Goal: Entertainment & Leisure: Consume media (video, audio)

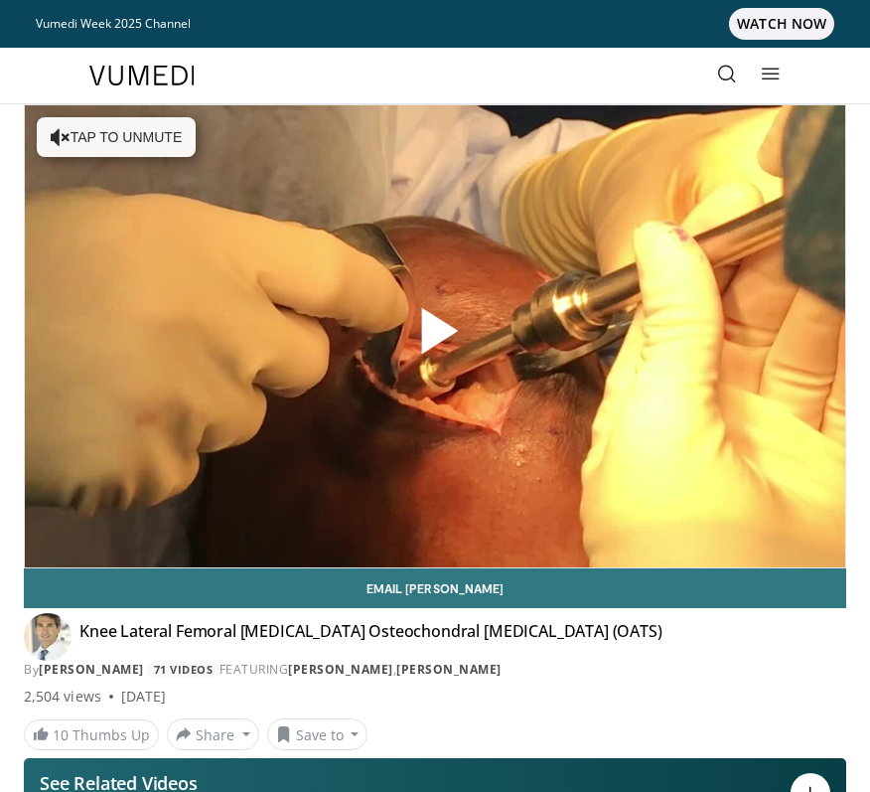
click at [435, 337] on span "Video Player" at bounding box center [435, 337] width 0 height 0
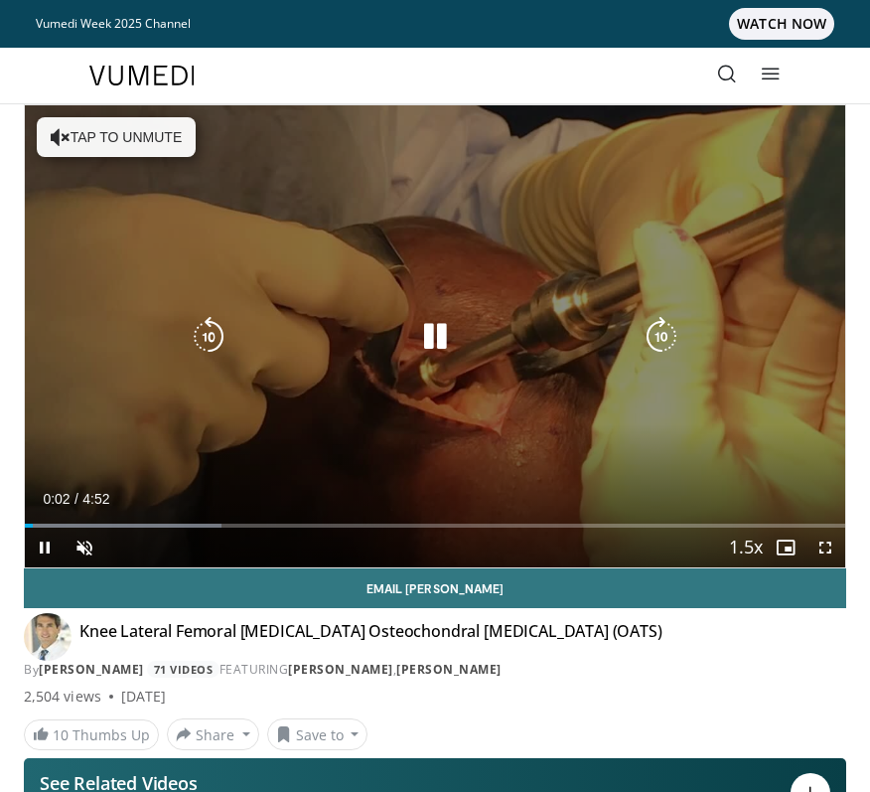
click at [115, 126] on button "Tap to unmute" at bounding box center [116, 137] width 159 height 40
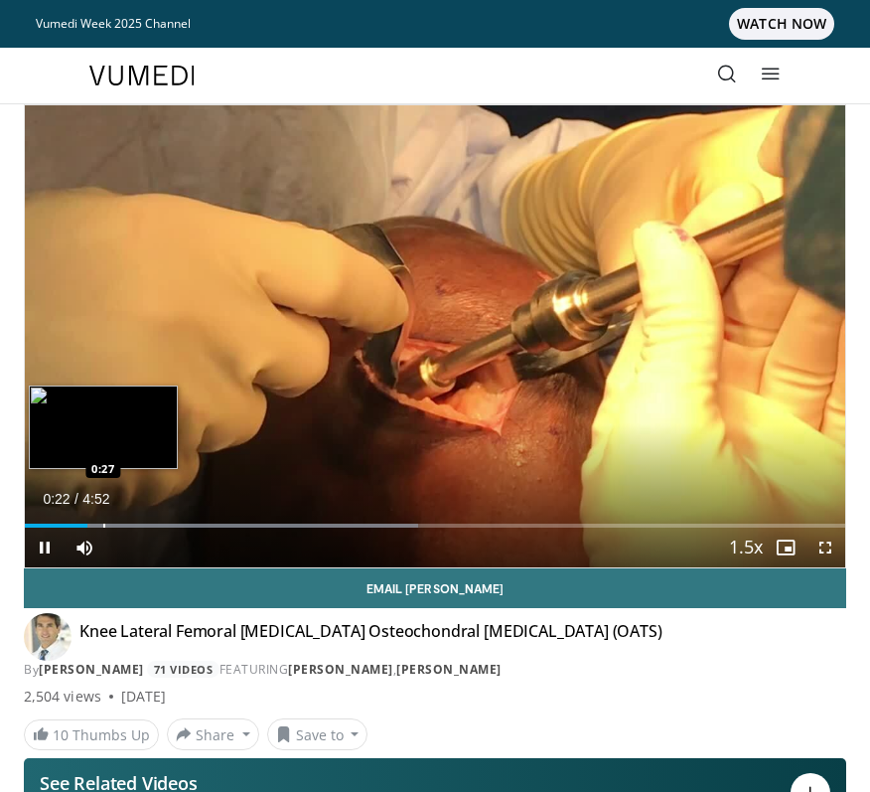
click at [102, 523] on div "Loaded : 47.90% 0:22 0:27" at bounding box center [435, 518] width 821 height 19
click at [125, 519] on div "Loaded : 51.32% 0:28 0:35" at bounding box center [435, 518] width 821 height 19
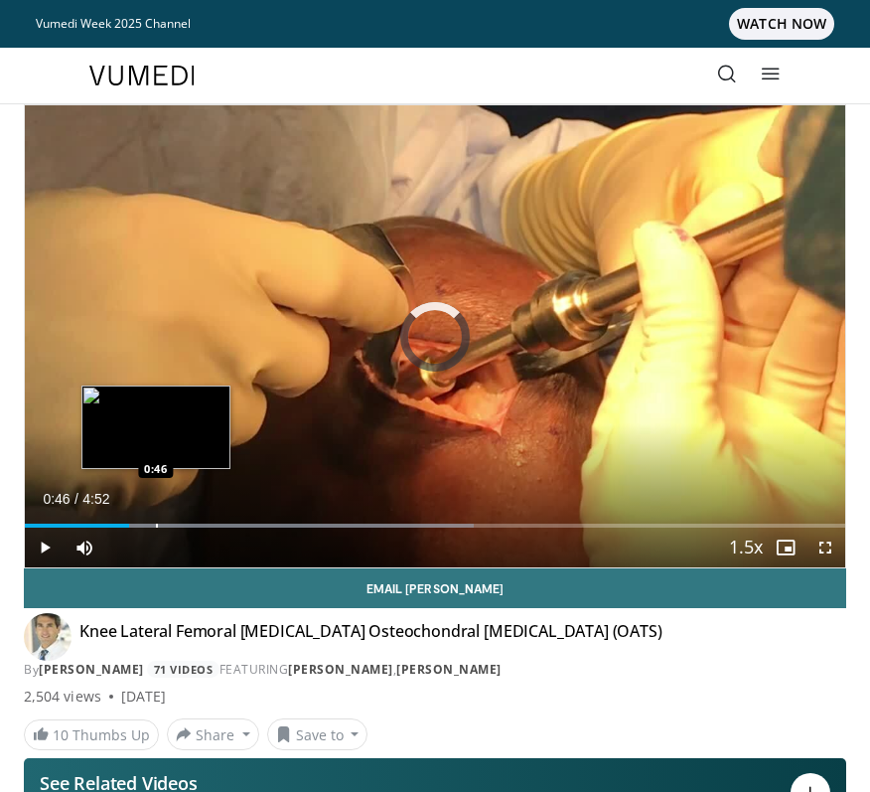
click at [156, 523] on div "Loaded : 54.75% 0:37 0:46" at bounding box center [435, 518] width 821 height 19
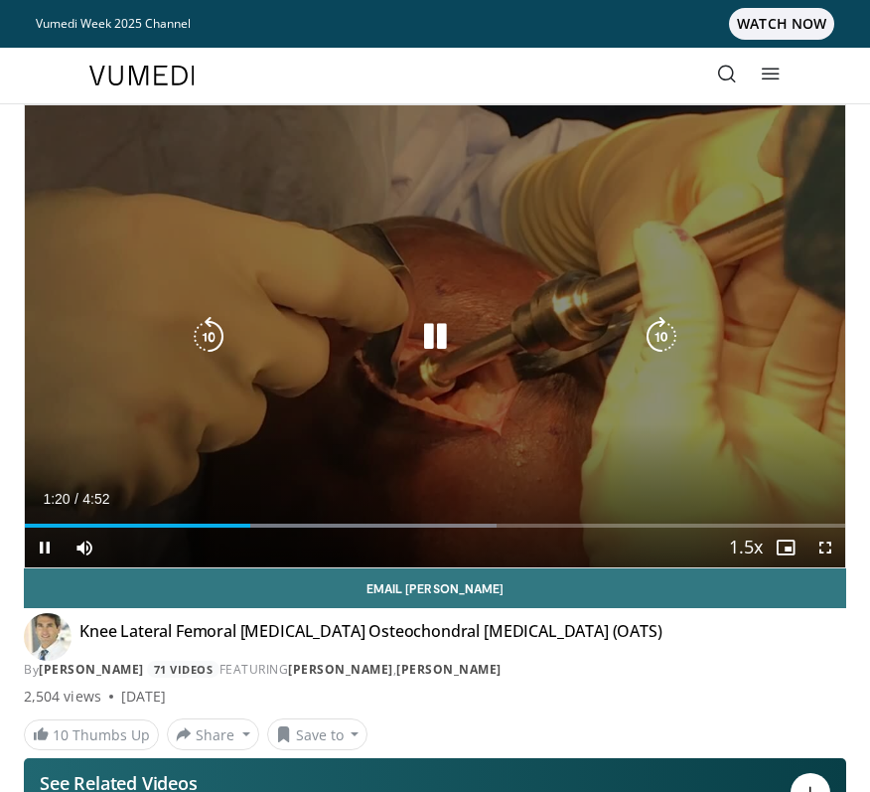
click at [424, 334] on icon "Video Player" at bounding box center [435, 337] width 40 height 40
click at [440, 346] on icon "Video Player" at bounding box center [435, 337] width 40 height 40
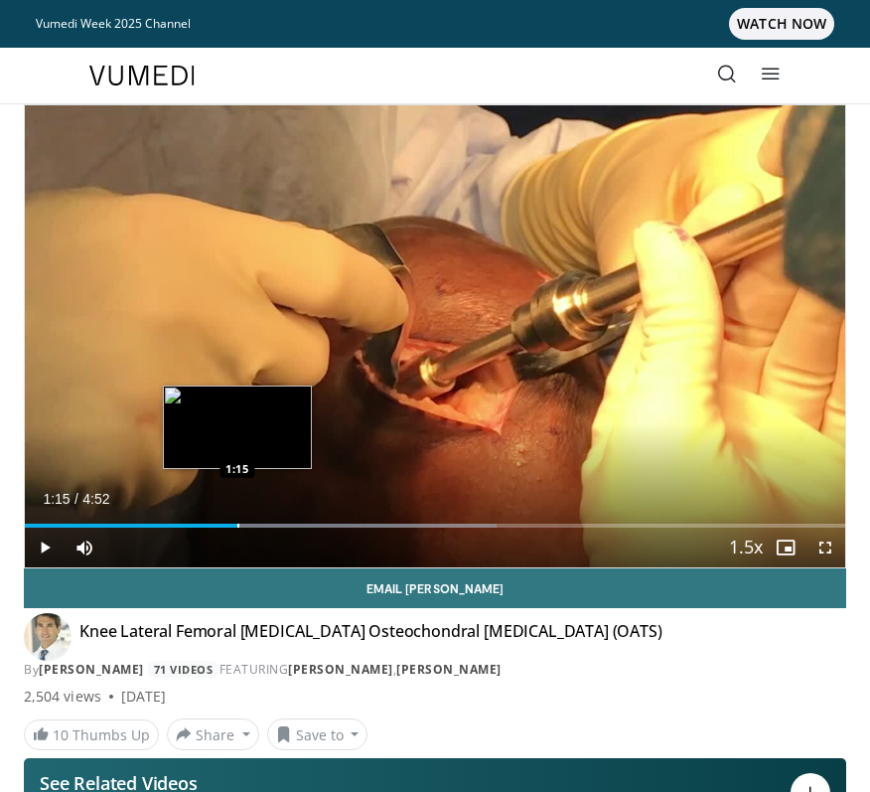
click at [237, 524] on div "Loaded : 57.53% 1:15 1:15" at bounding box center [435, 526] width 821 height 4
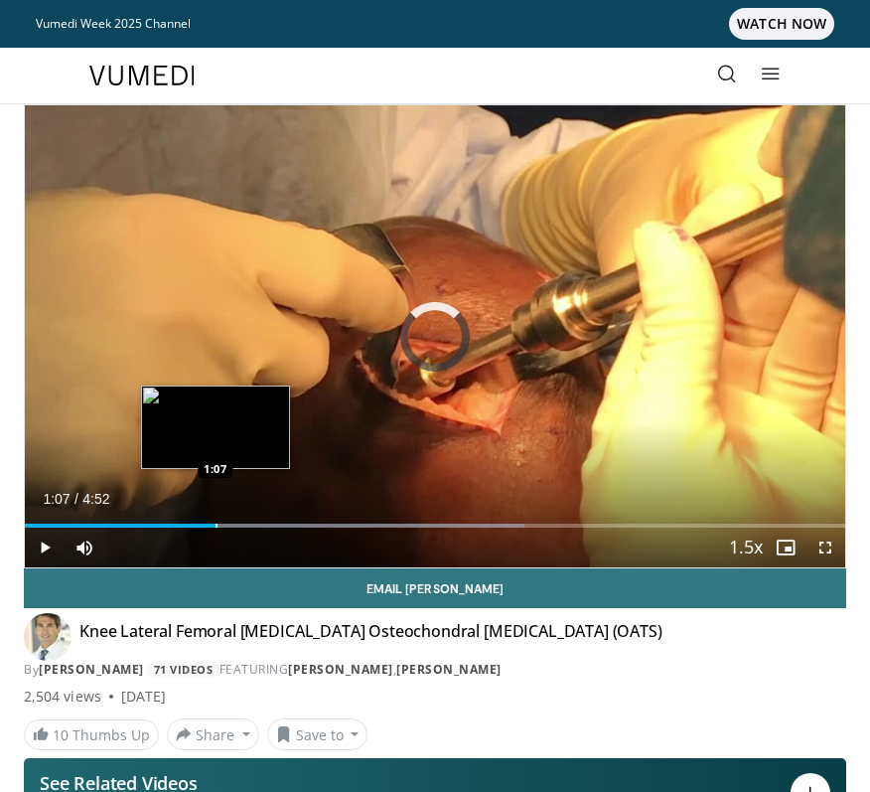
click at [216, 524] on div "Progress Bar" at bounding box center [217, 526] width 2 height 4
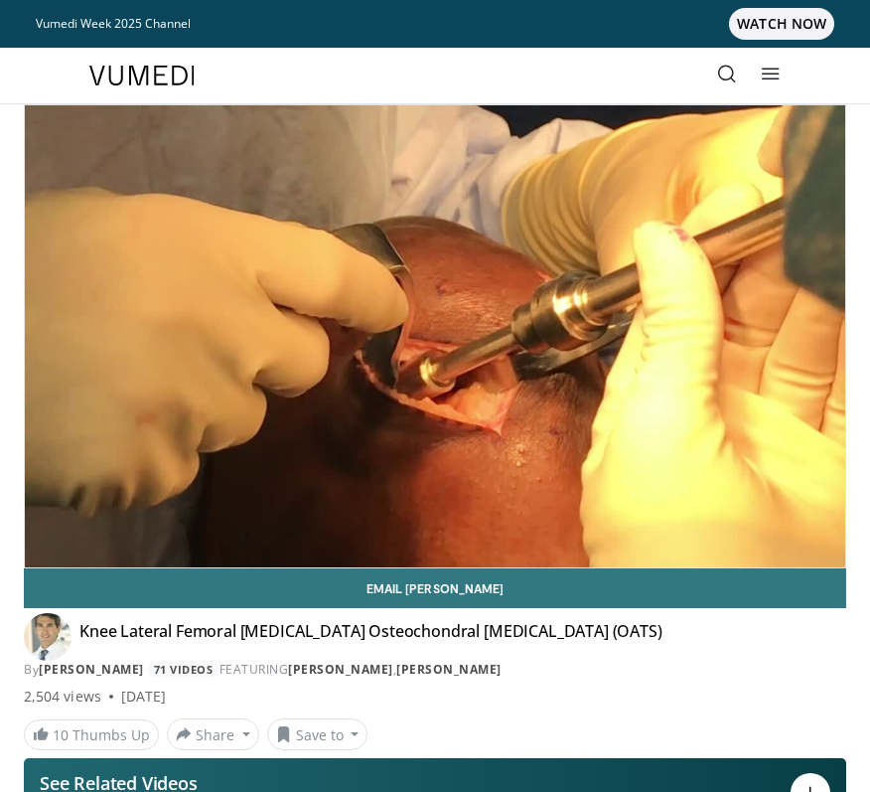
drag, startPoint x: 11, startPoint y: 320, endPoint x: 7, endPoint y: 483, distance: 163.0
click at [378, 257] on div "10 seconds Tap to unmute" at bounding box center [435, 336] width 821 height 462
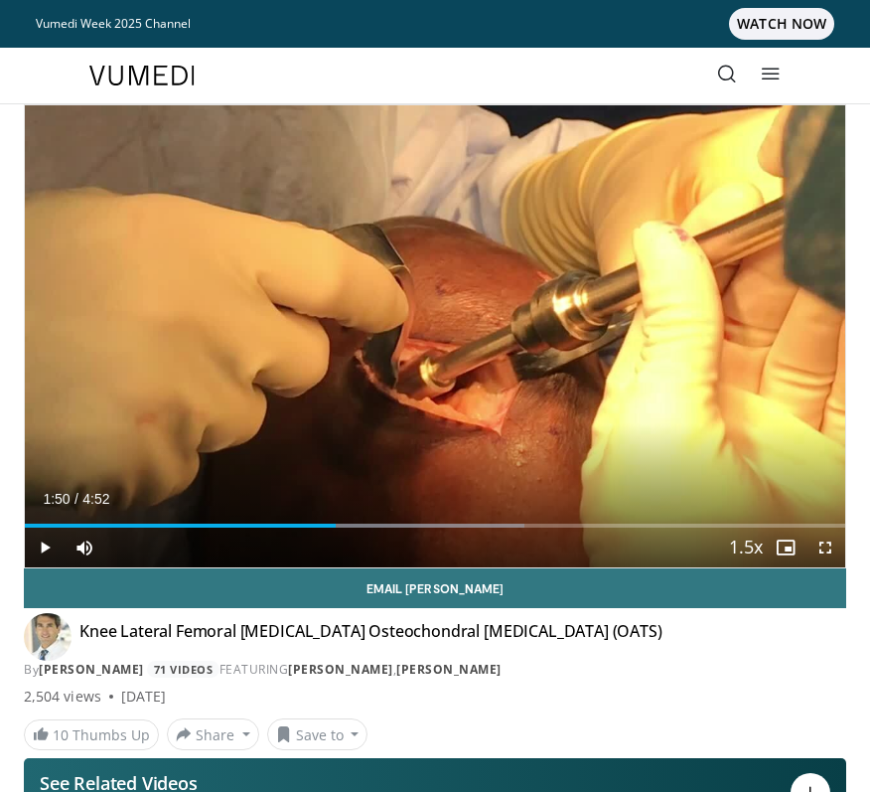
click at [535, 308] on div "10 seconds Tap to unmute" at bounding box center [435, 336] width 821 height 462
click at [564, 339] on div "10 seconds Tap to unmute" at bounding box center [435, 336] width 821 height 462
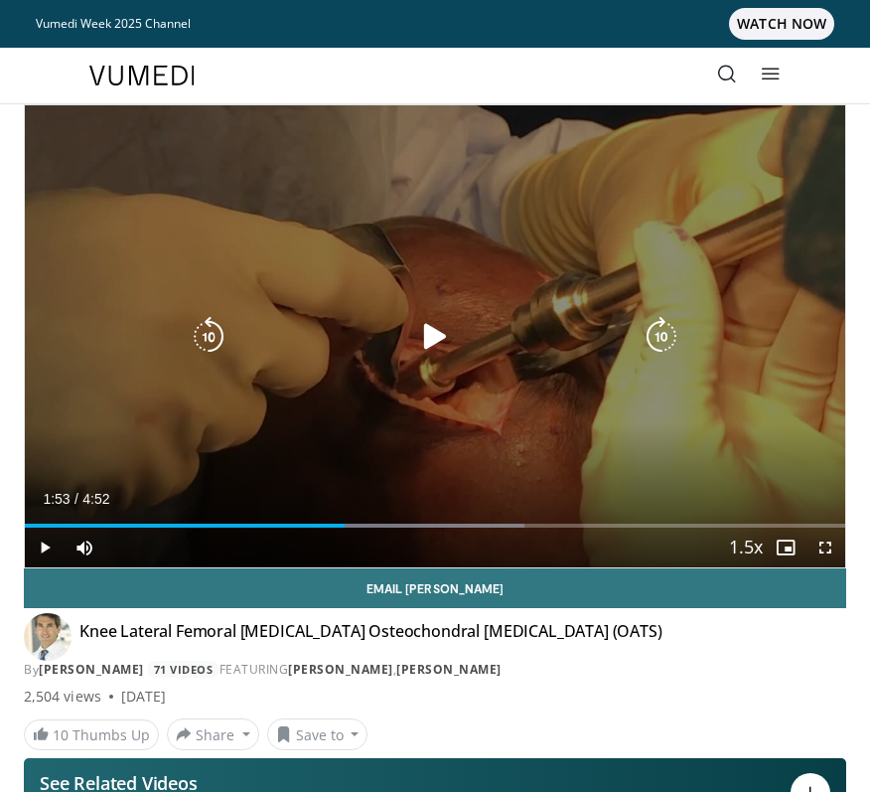
drag, startPoint x: 7, startPoint y: 483, endPoint x: 510, endPoint y: 400, distance: 509.5
click at [510, 400] on div "10 seconds Tap to unmute" at bounding box center [435, 336] width 821 height 462
drag, startPoint x: 510, startPoint y: 400, endPoint x: 466, endPoint y: 288, distance: 120.5
click at [466, 288] on div "10 seconds Tap to unmute" at bounding box center [435, 336] width 821 height 462
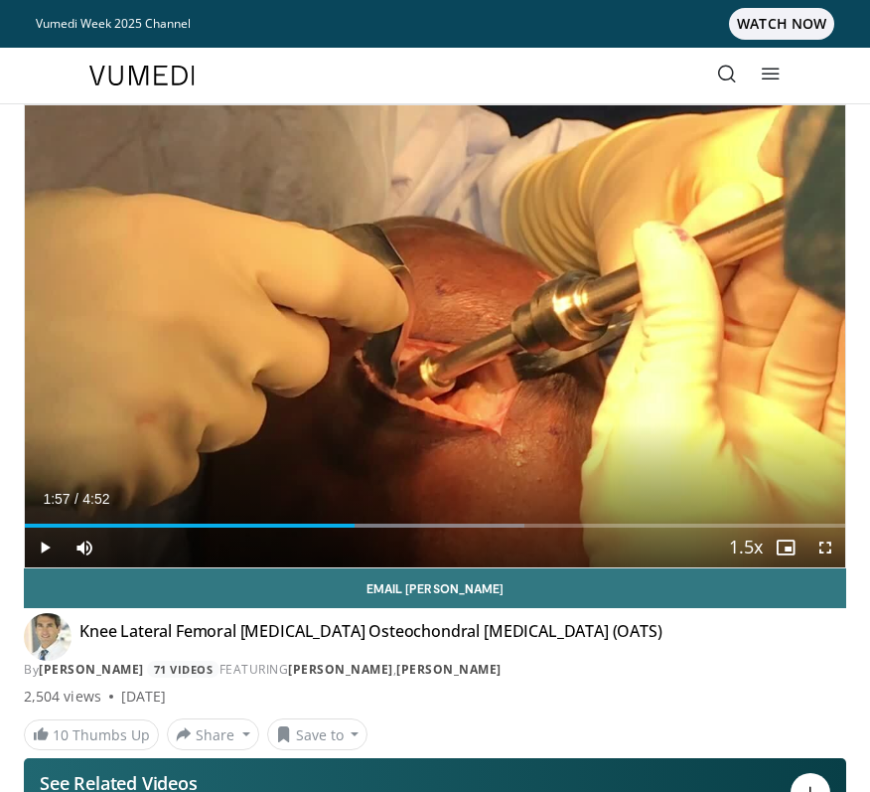
click at [531, 296] on div "10 seconds Tap to unmute" at bounding box center [435, 336] width 821 height 462
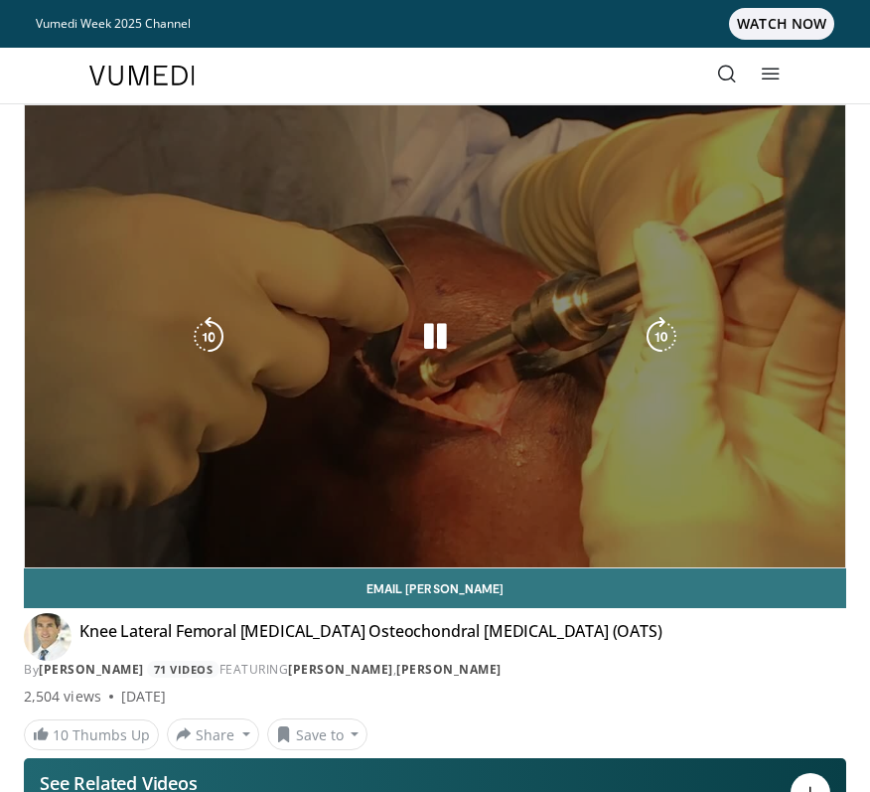
drag, startPoint x: 466, startPoint y: 288, endPoint x: 416, endPoint y: 191, distance: 109.3
click at [416, 191] on div "10 seconds Tap to unmute" at bounding box center [435, 336] width 821 height 462
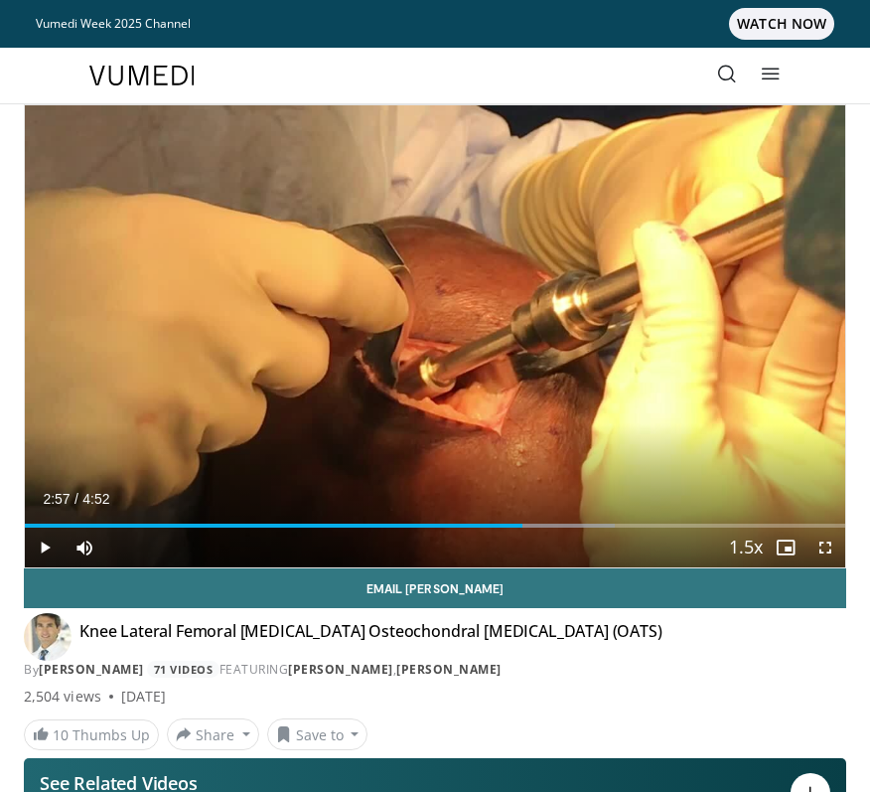
drag, startPoint x: 416, startPoint y: 191, endPoint x: 559, endPoint y: 162, distance: 145.9
click at [559, 162] on div "10 seconds Tap to unmute" at bounding box center [435, 336] width 821 height 462
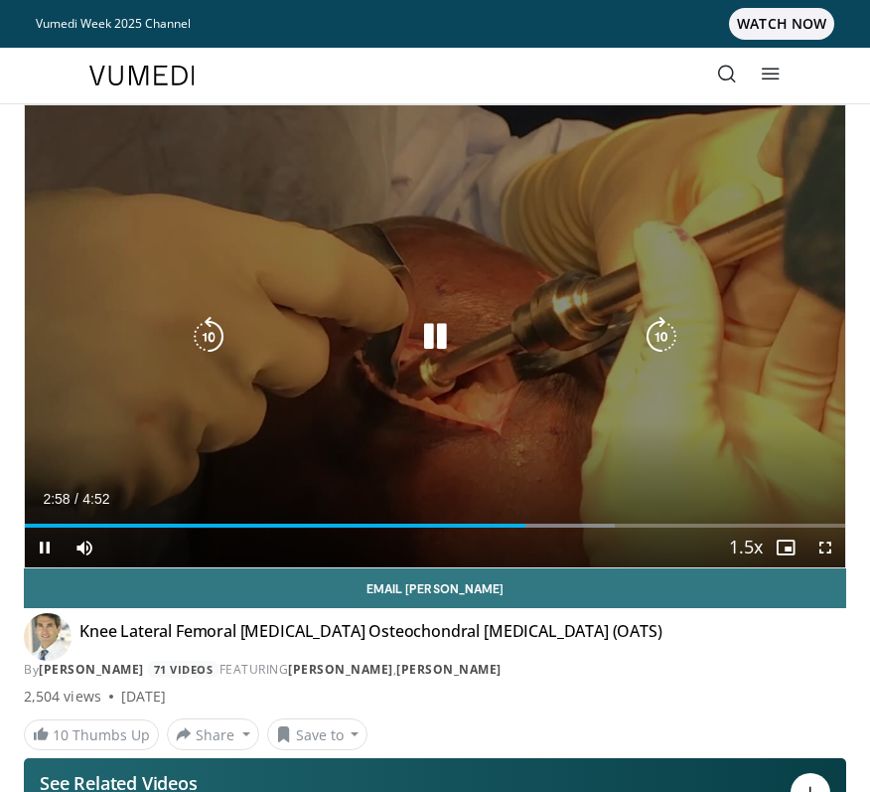
drag, startPoint x: 559, startPoint y: 162, endPoint x: 580, endPoint y: 182, distance: 28.8
click at [580, 182] on div "10 seconds Tap to unmute" at bounding box center [435, 336] width 821 height 462
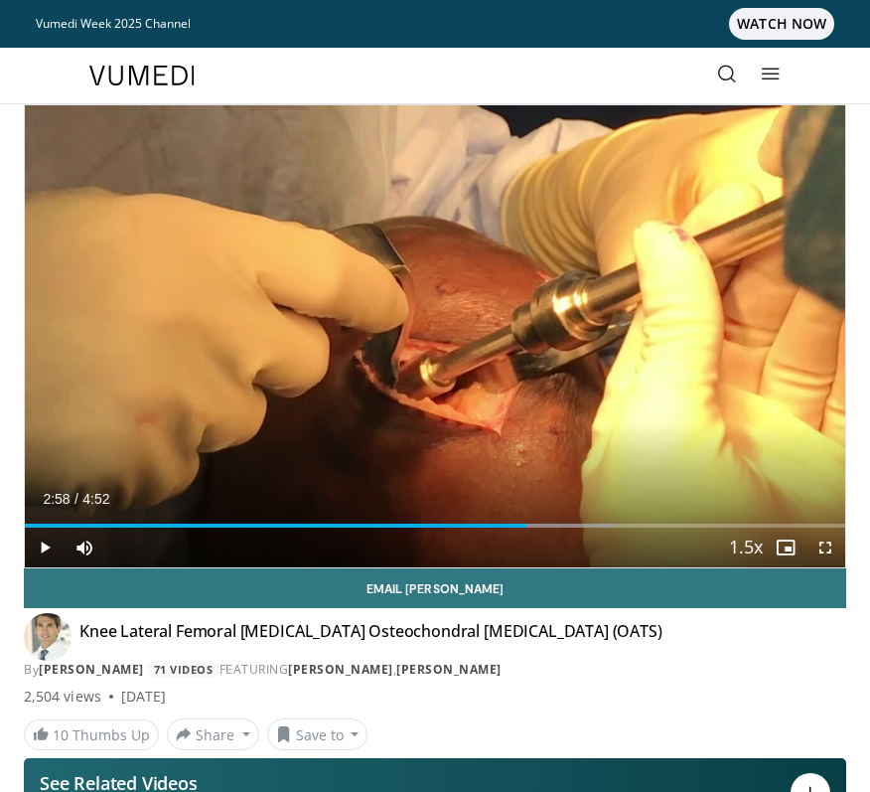
drag, startPoint x: 580, startPoint y: 182, endPoint x: 417, endPoint y: 241, distance: 173.5
click at [417, 241] on div "10 seconds Tap to unmute" at bounding box center [435, 336] width 821 height 462
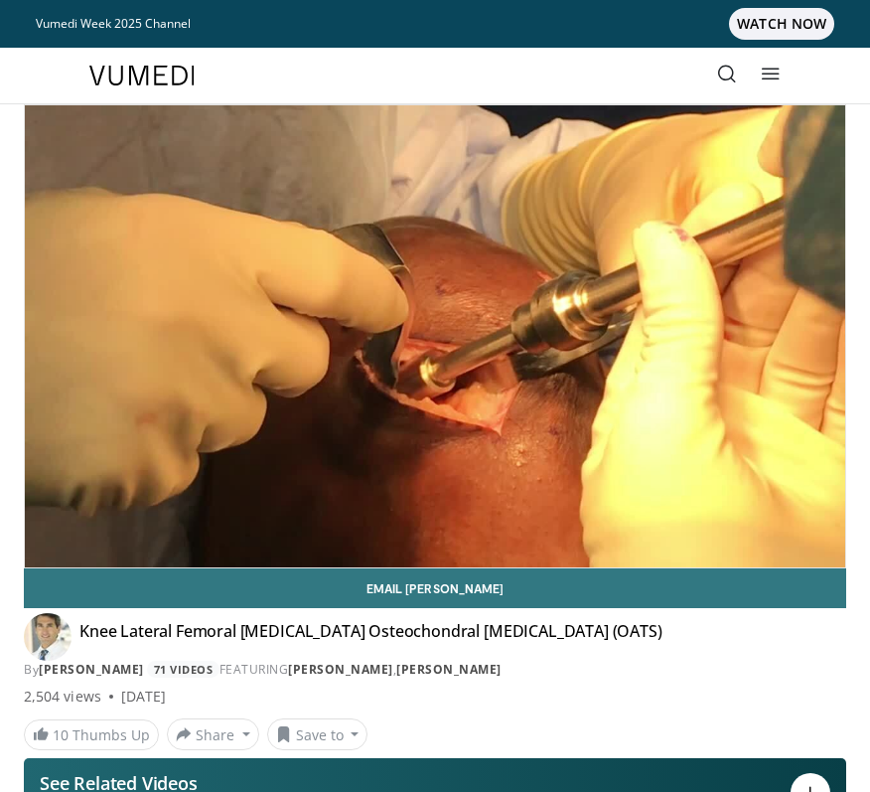
click at [12, 455] on div "**********" at bounding box center [435, 581] width 852 height 955
click at [15, 383] on div "**********" at bounding box center [435, 581] width 852 height 955
click at [478, 301] on div "10 seconds Tap to unmute" at bounding box center [435, 336] width 821 height 462
